Goal: Transaction & Acquisition: Download file/media

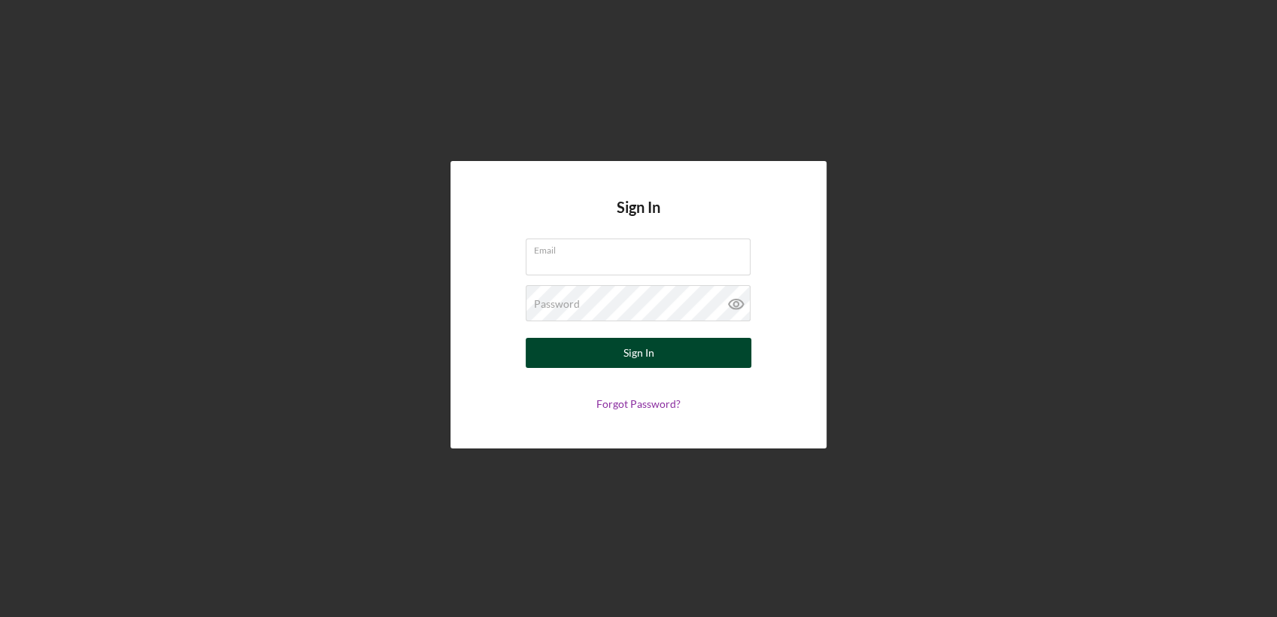
type input "[PERSON_NAME][EMAIL_ADDRESS][PERSON_NAME][DOMAIN_NAME]"
click at [682, 353] on button "Sign In" at bounding box center [639, 353] width 226 height 30
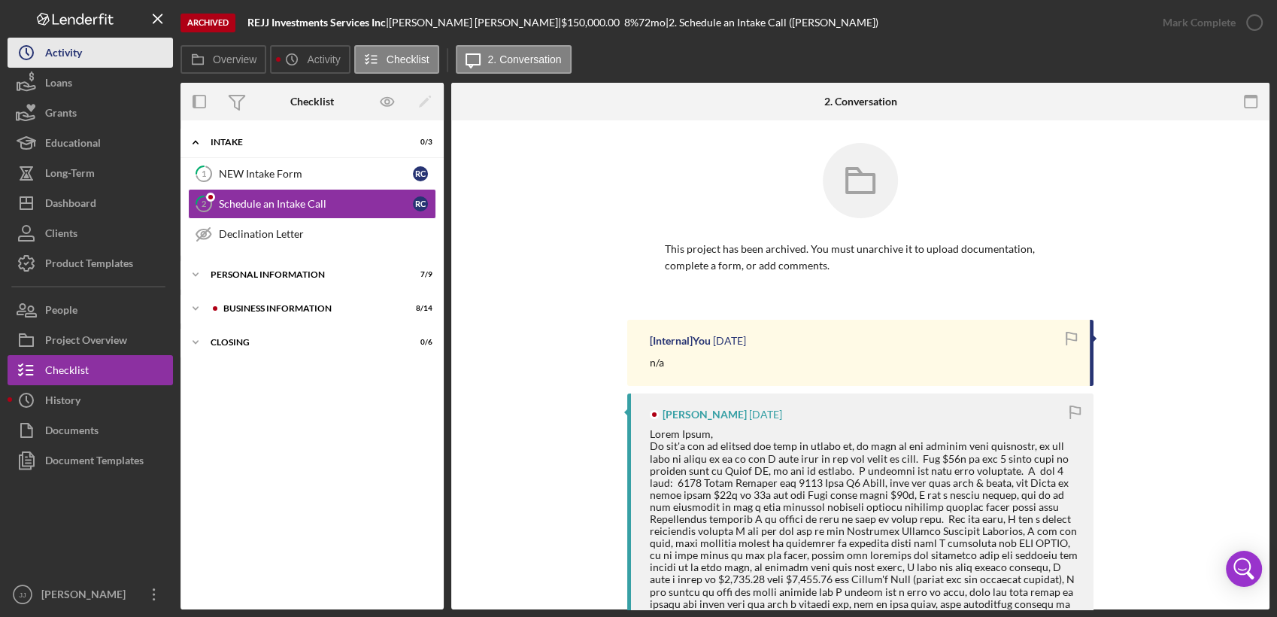
click at [78, 59] on div "Activity" at bounding box center [63, 55] width 37 height 34
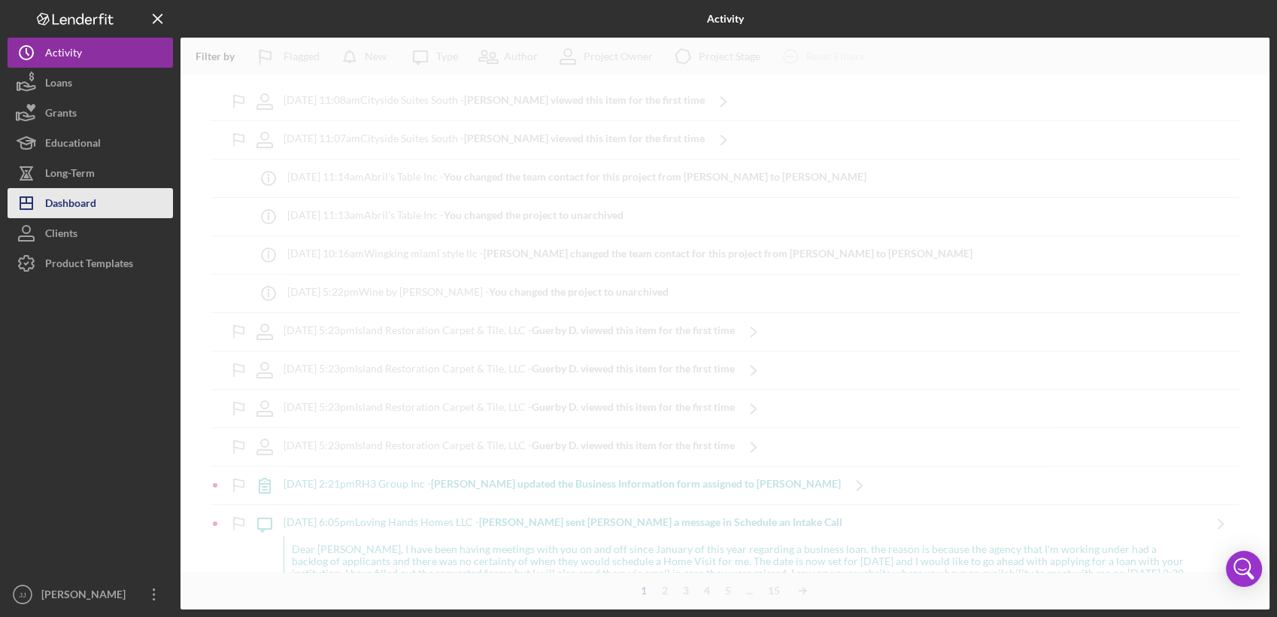
click at [84, 208] on div "Dashboard" at bounding box center [70, 205] width 51 height 34
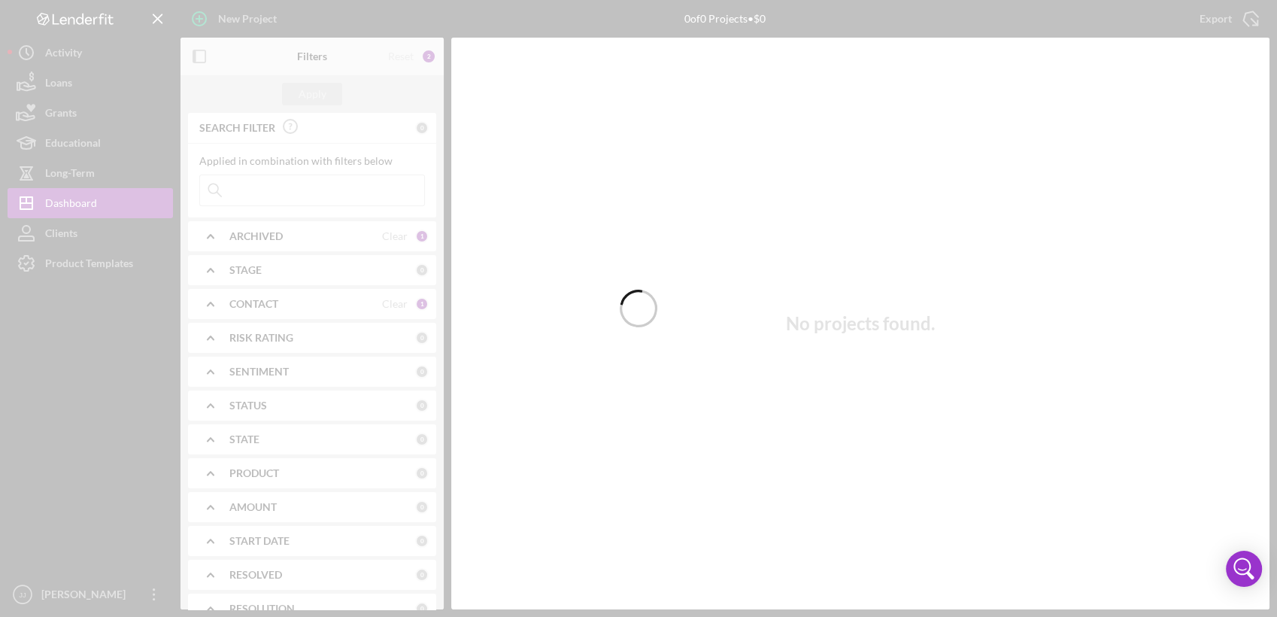
click at [234, 196] on div at bounding box center [638, 308] width 1277 height 617
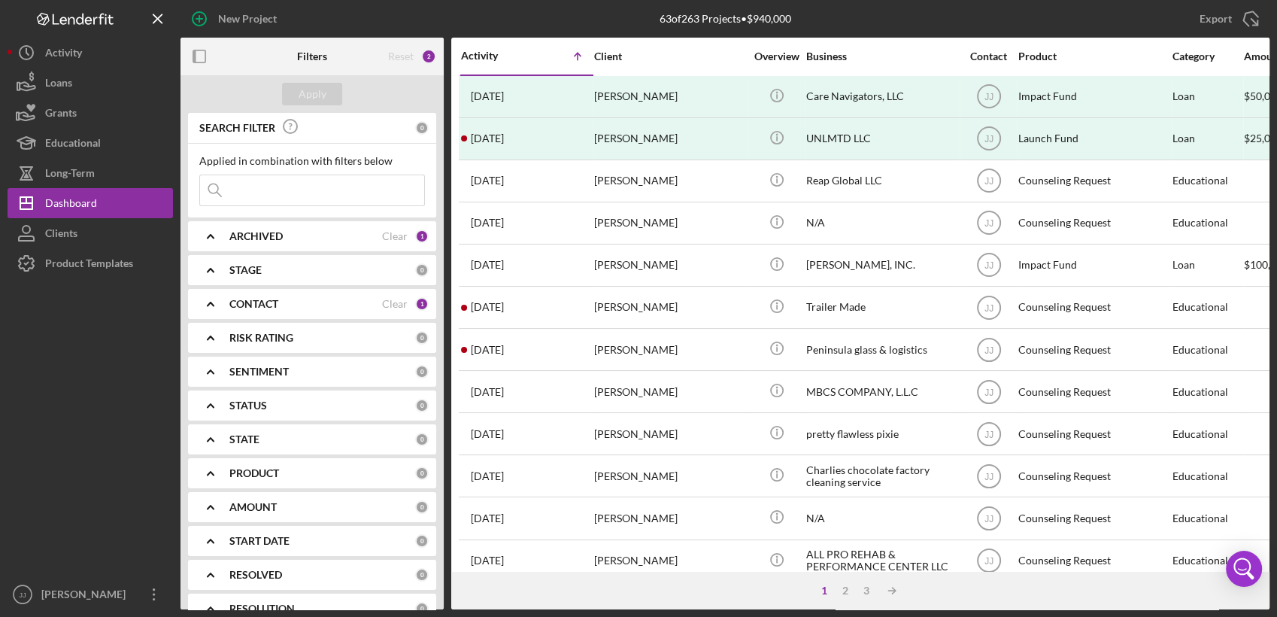
click at [246, 196] on input at bounding box center [312, 190] width 224 height 30
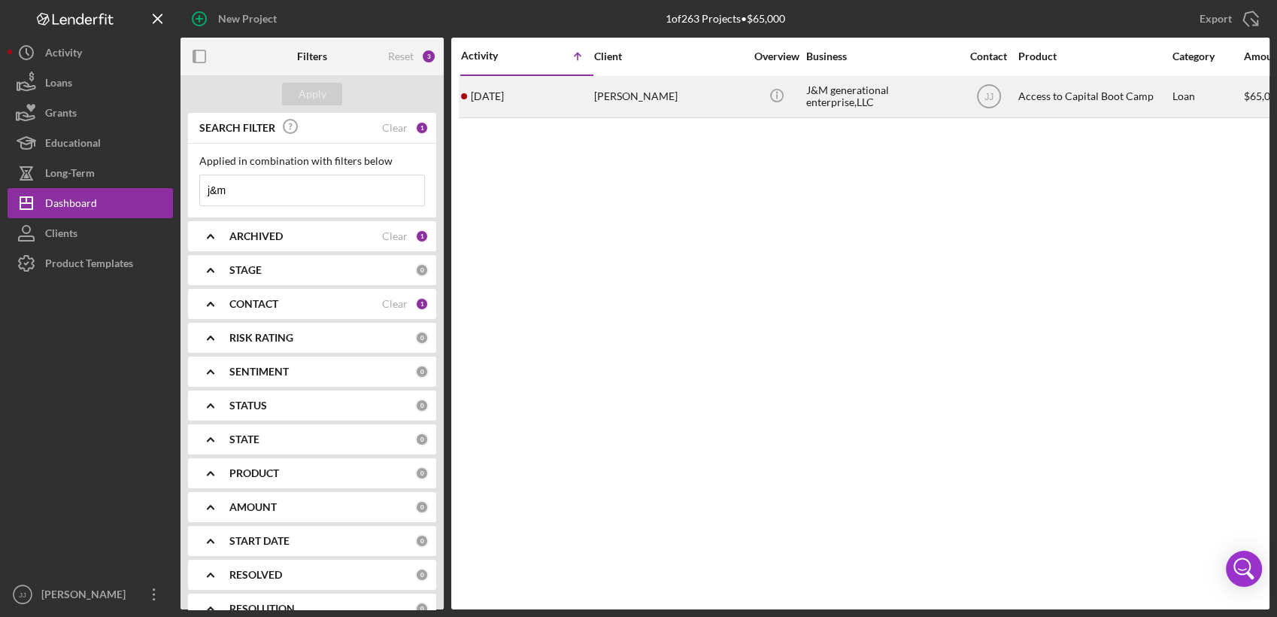
type input "j&m"
click at [693, 97] on div "[PERSON_NAME]" at bounding box center [669, 97] width 150 height 40
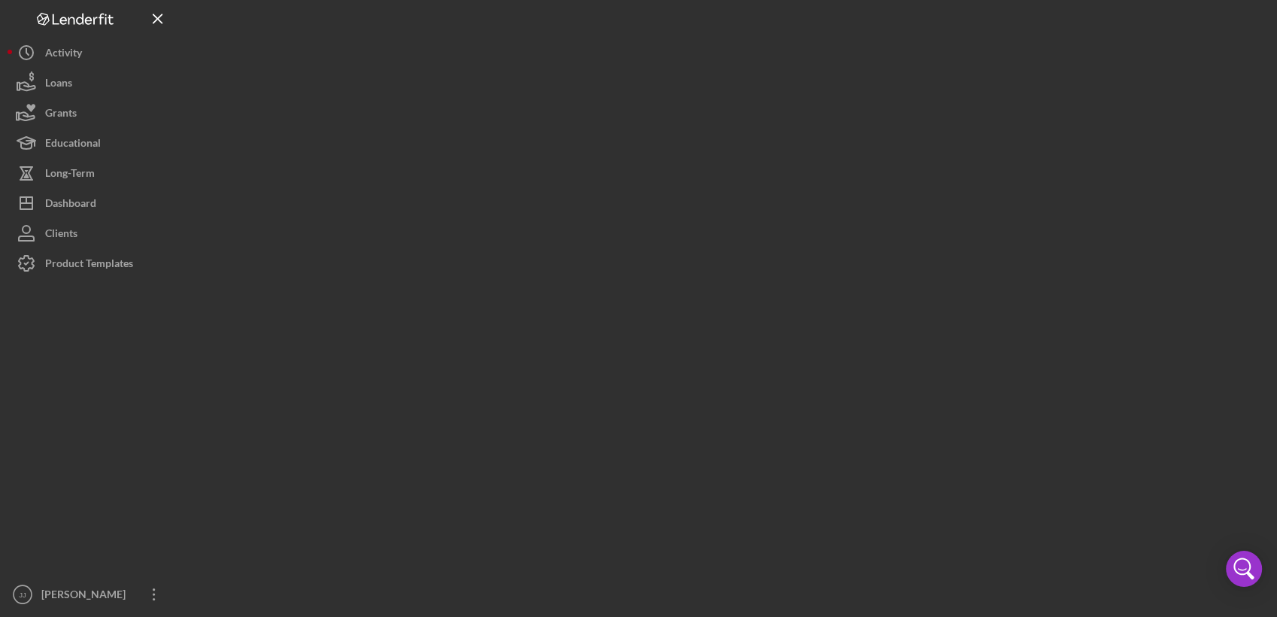
click at [693, 97] on div at bounding box center [724, 304] width 1089 height 609
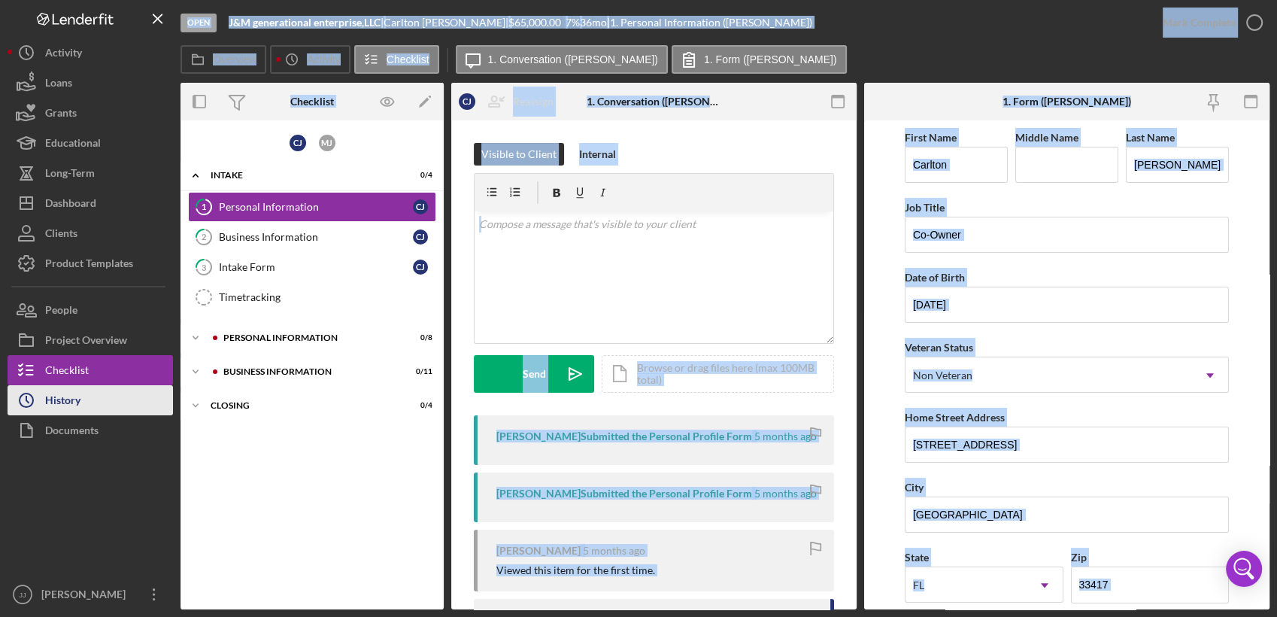
click at [67, 405] on div "History" at bounding box center [62, 402] width 35 height 34
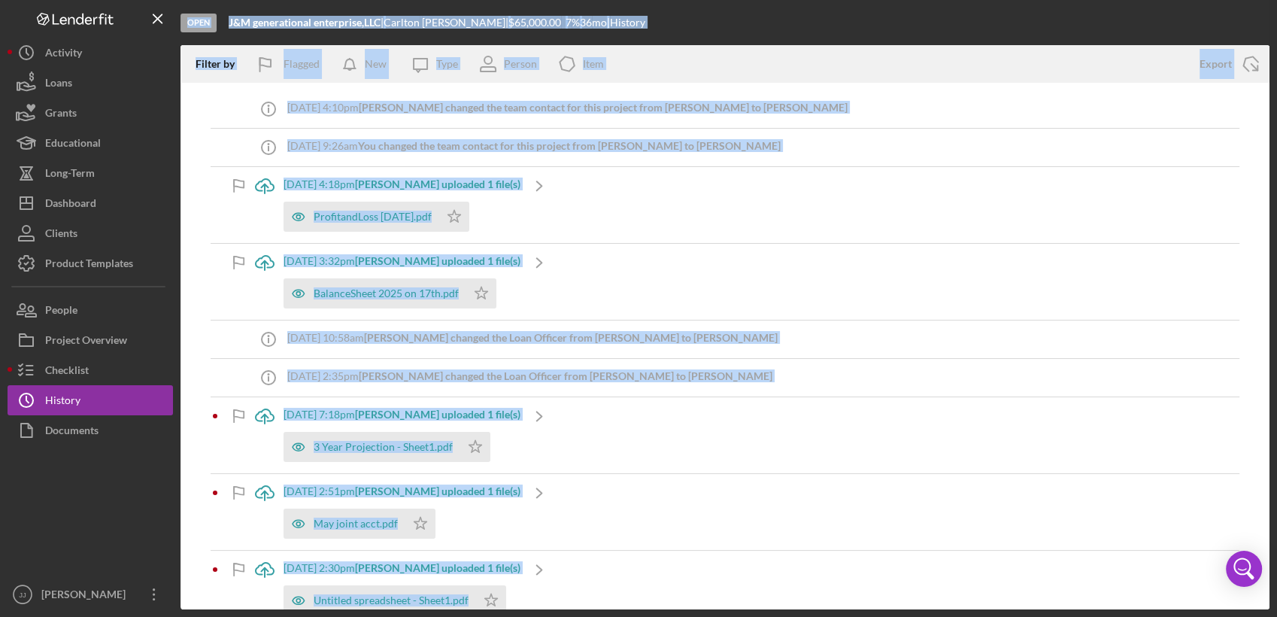
click at [826, 223] on div "Icon/Upload [DATE] 4:18pm [PERSON_NAME] uploaded 1 file(s) ProfitandLoss [DATE]…" at bounding box center [725, 205] width 1029 height 76
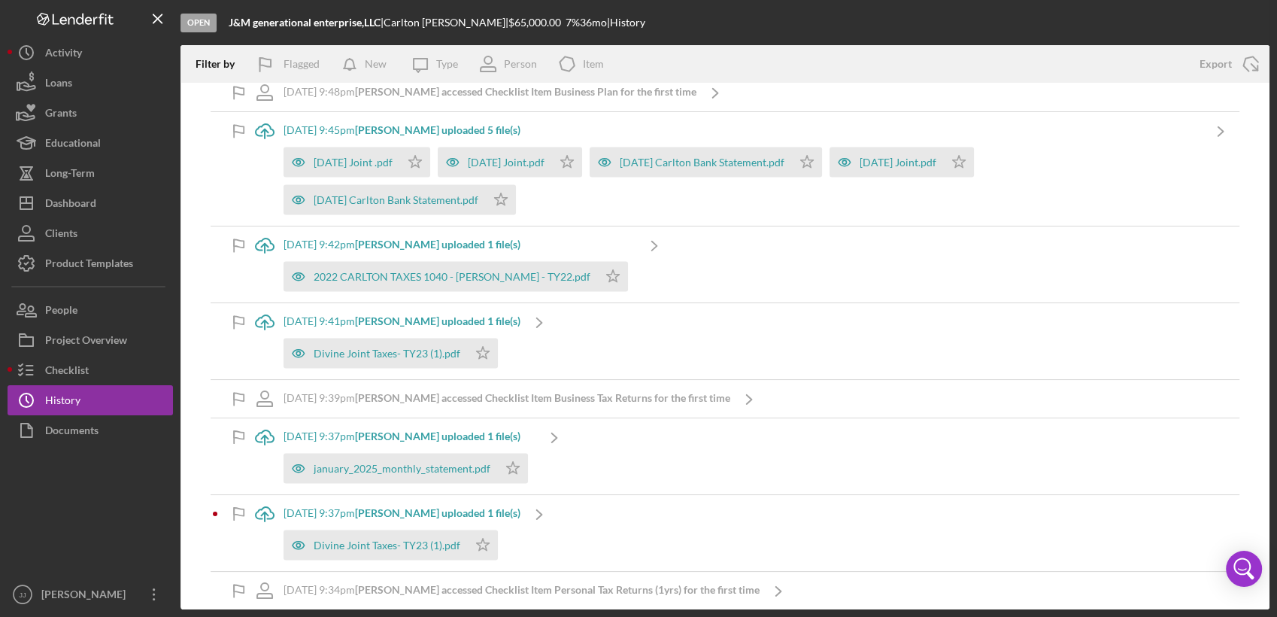
scroll to position [3008, 0]
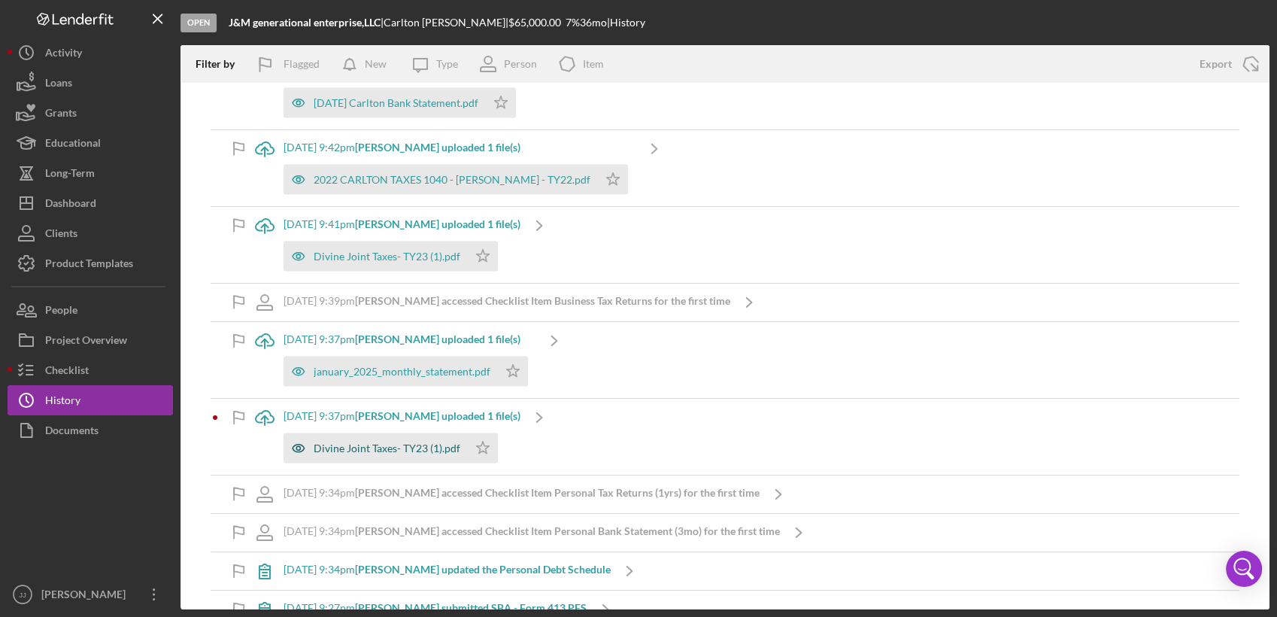
click at [372, 448] on div "Divine Joint Taxes- TY23 (1).pdf" at bounding box center [387, 448] width 147 height 12
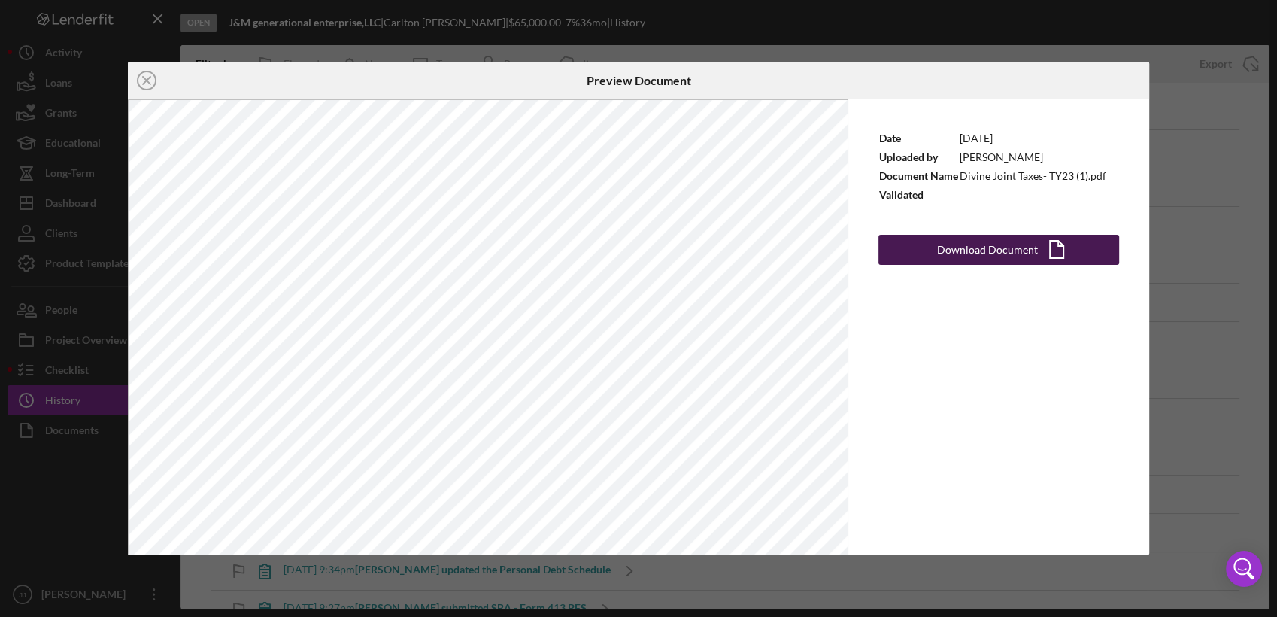
click at [974, 247] on div "Download Document" at bounding box center [987, 250] width 101 height 30
click at [145, 81] on line at bounding box center [147, 81] width 8 height 8
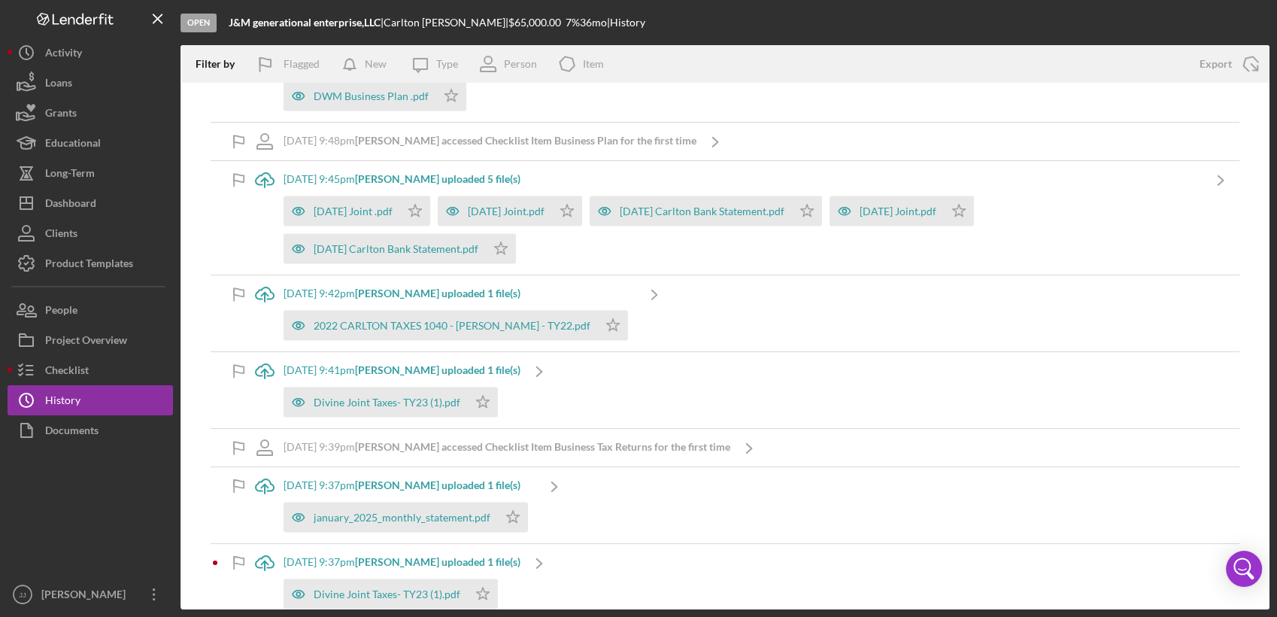
scroll to position [2840, 0]
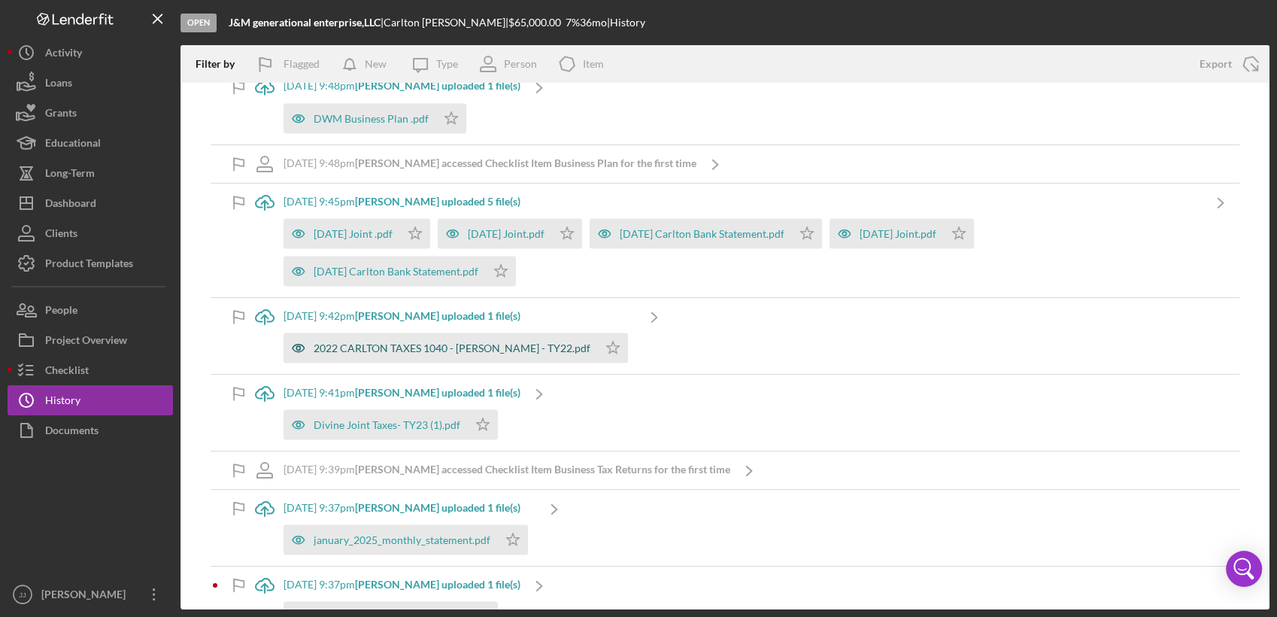
click at [443, 341] on div "2022 CARLTON TAXES 1040 - [PERSON_NAME] - TY22.pdf" at bounding box center [452, 347] width 277 height 12
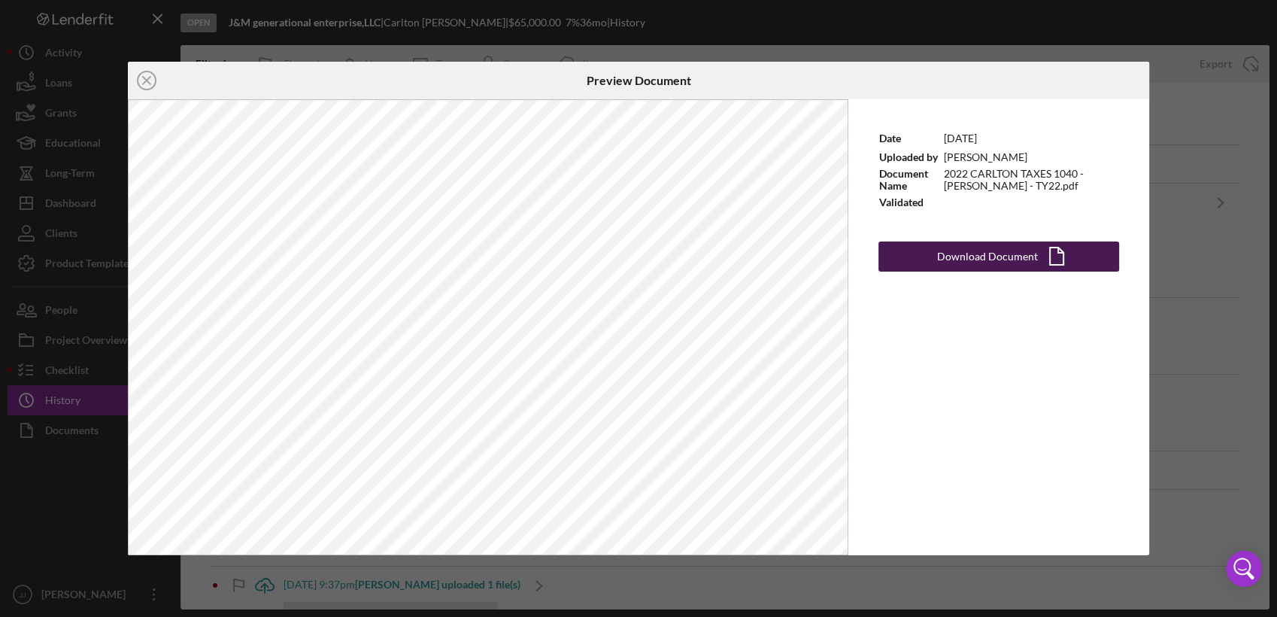
click at [972, 257] on div "Download Document" at bounding box center [987, 256] width 101 height 30
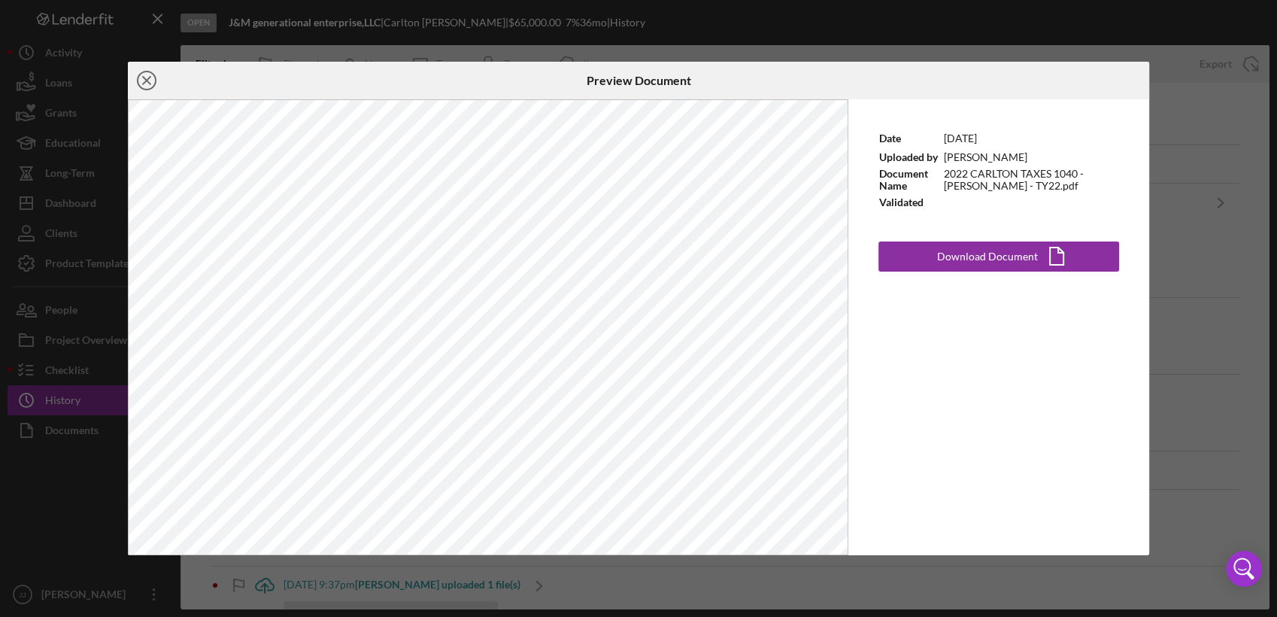
click at [138, 80] on icon "Icon/Close" at bounding box center [147, 81] width 38 height 38
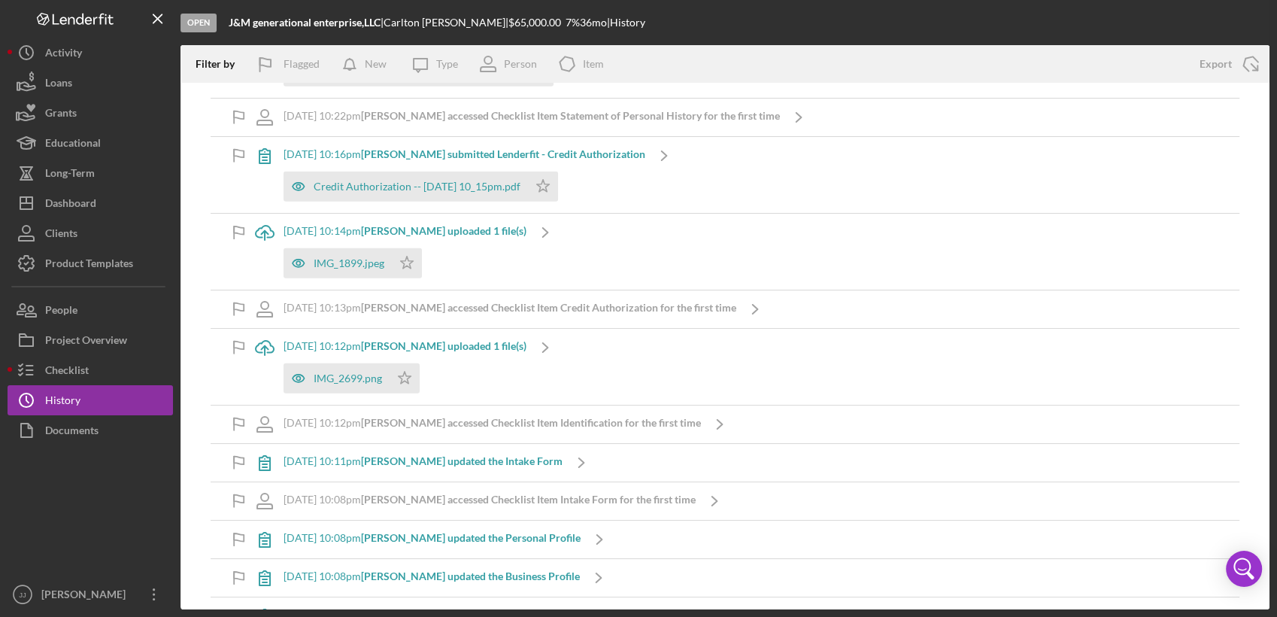
scroll to position [3760, 0]
